Goal: Navigation & Orientation: Understand site structure

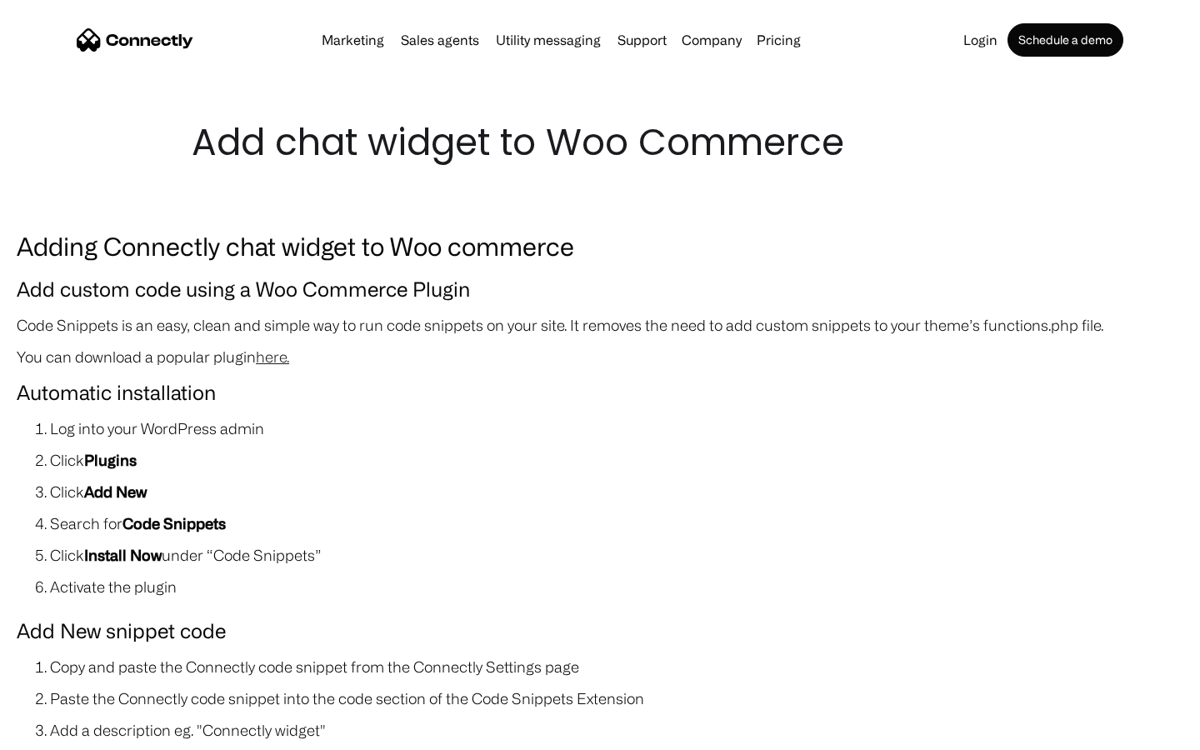
scroll to position [1820, 0]
